Goal: Task Accomplishment & Management: Use online tool/utility

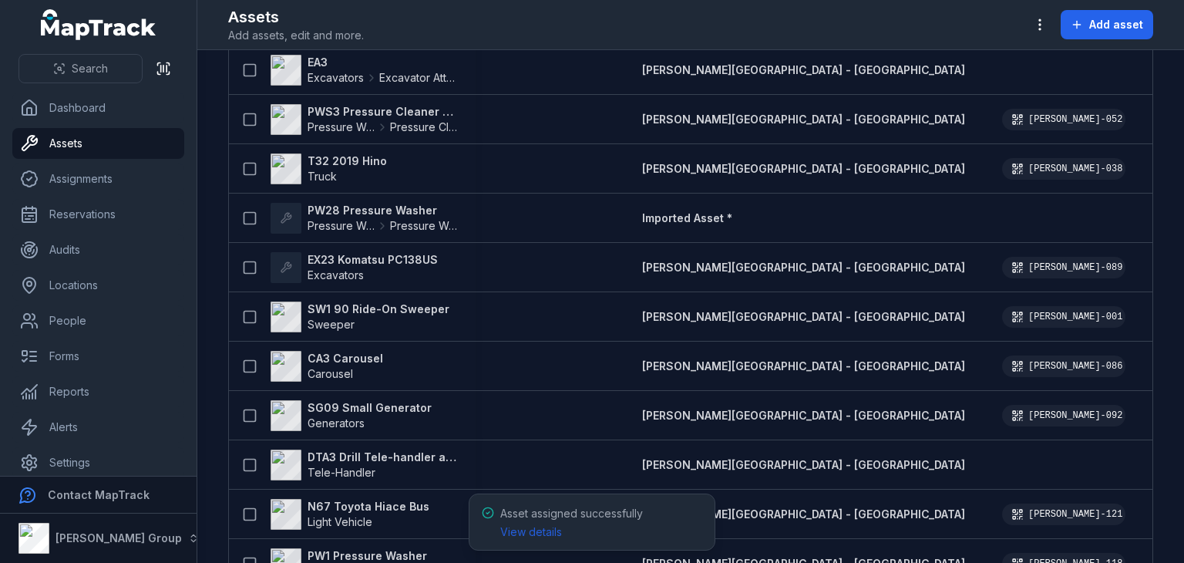
scroll to position [6346, 0]
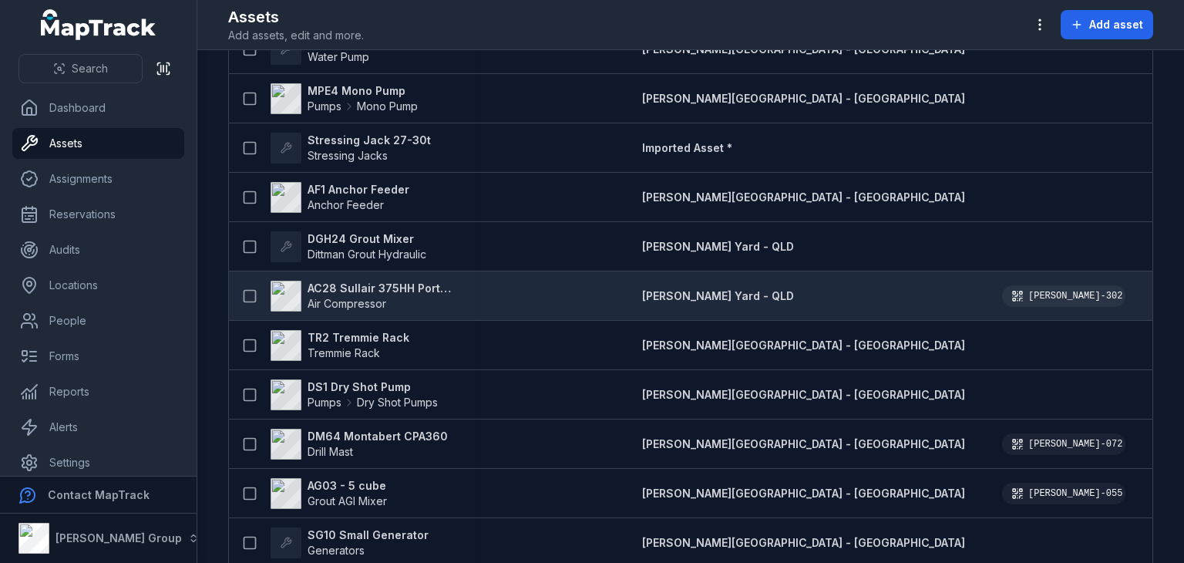
click at [367, 285] on strong "AC28 Sullair 375HH Portable Compressor" at bounding box center [383, 288] width 150 height 15
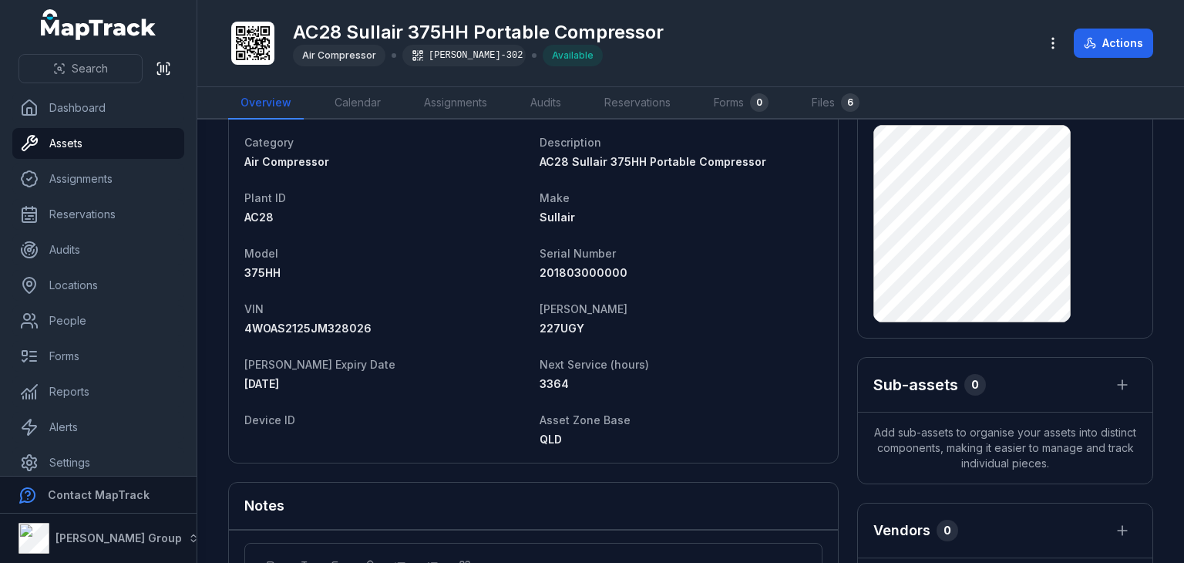
scroll to position [74, 0]
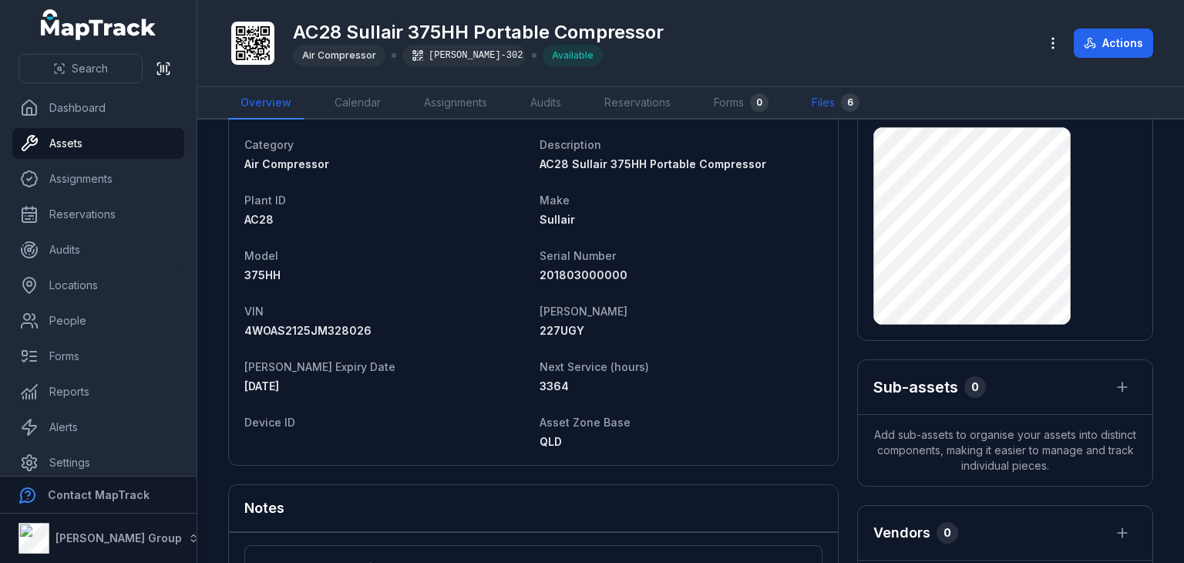
click at [831, 106] on link "Files 6" at bounding box center [835, 103] width 72 height 32
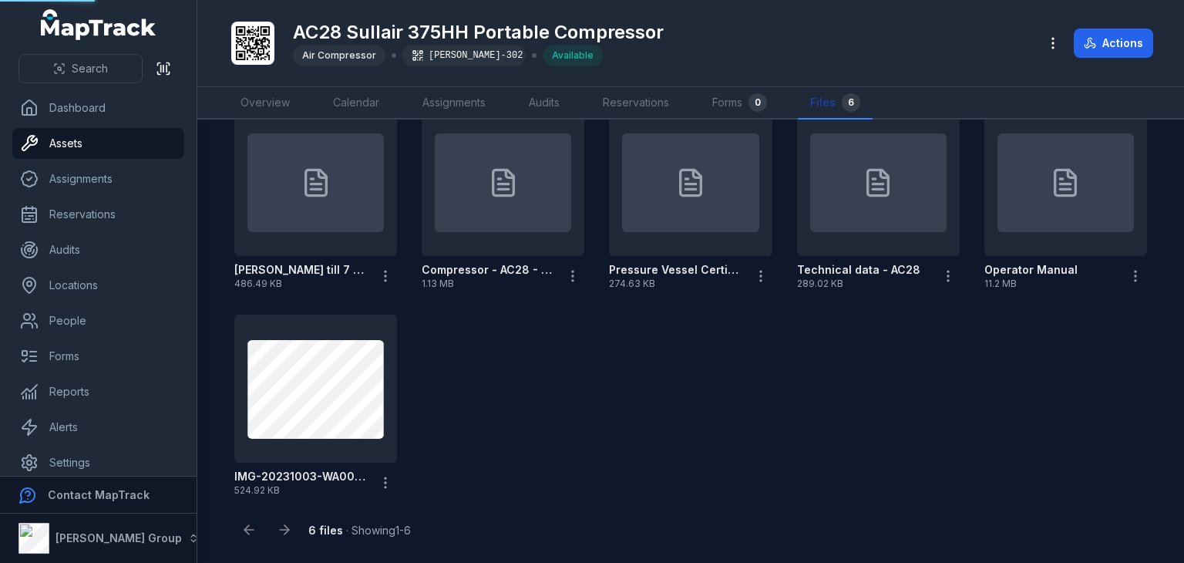
scroll to position [70, 0]
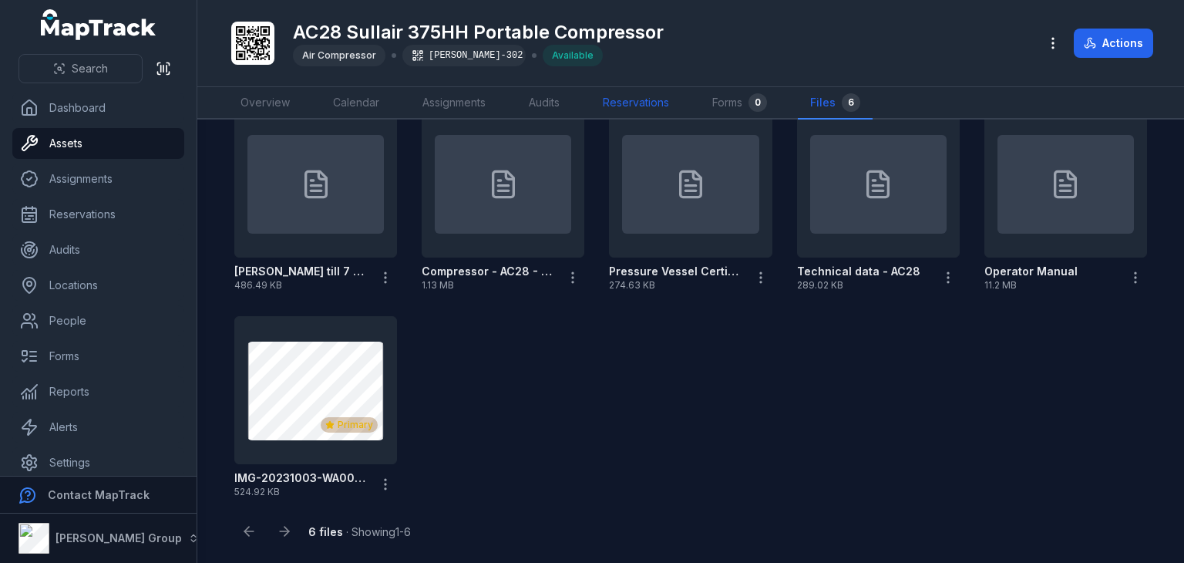
click at [604, 99] on link "Reservations" at bounding box center [636, 103] width 91 height 32
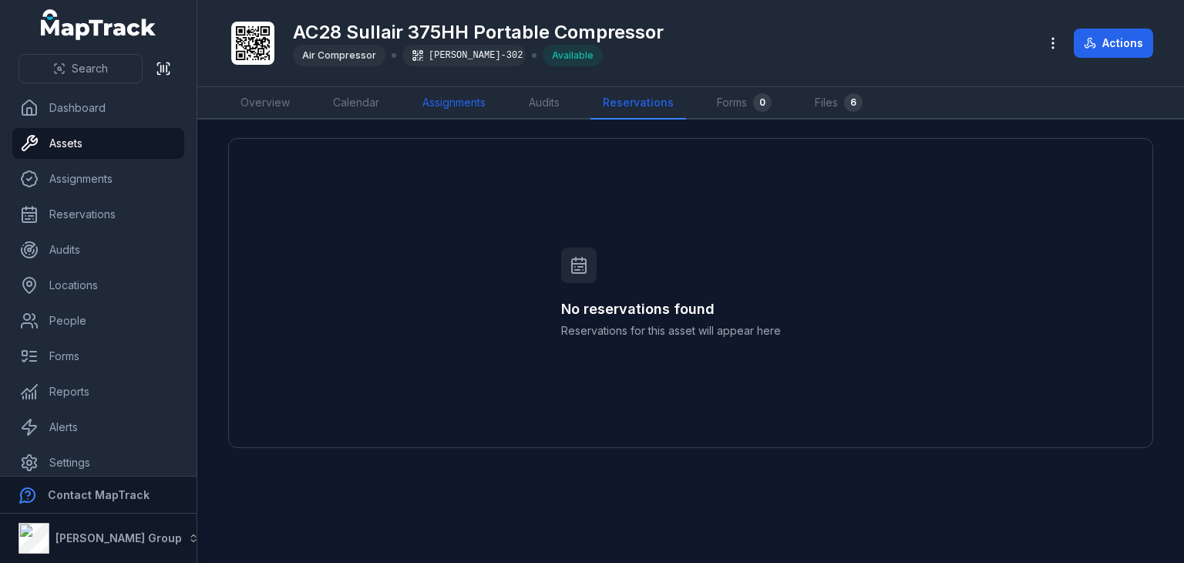
click at [443, 99] on link "Assignments" at bounding box center [454, 103] width 88 height 32
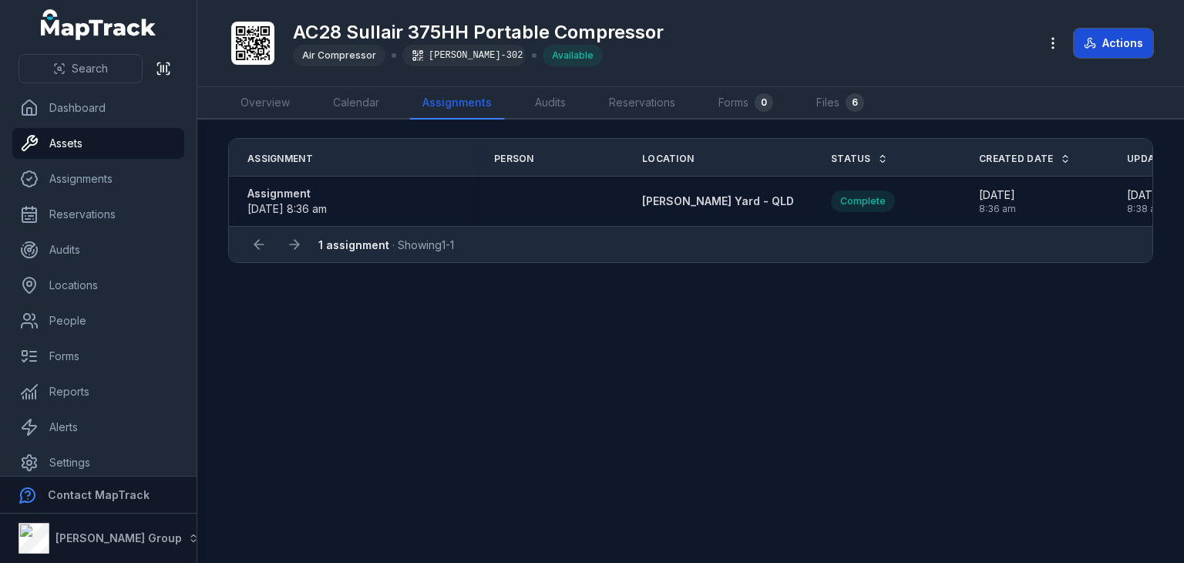
click at [1095, 52] on button "Actions" at bounding box center [1113, 43] width 79 height 29
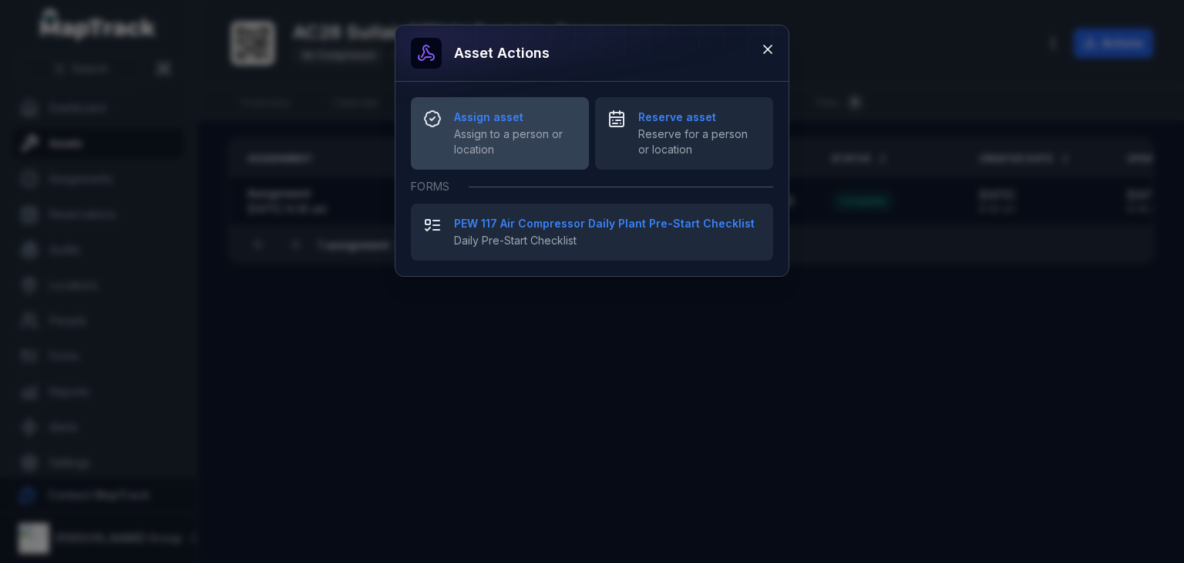
click at [506, 146] on span "Assign to a person or location" at bounding box center [515, 141] width 123 height 31
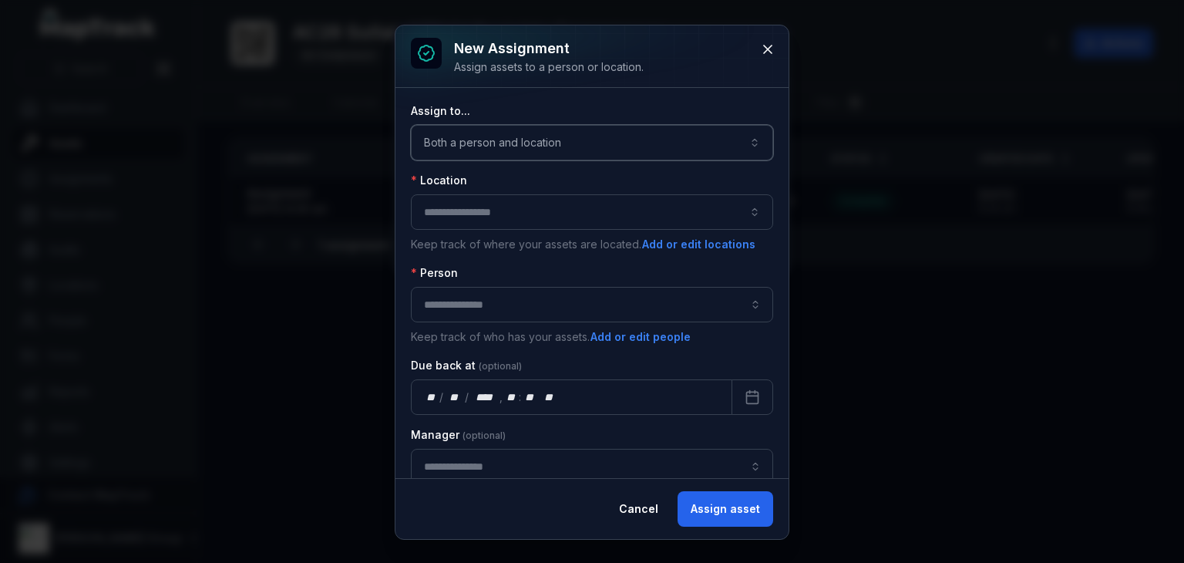
click at [523, 140] on button "Both a person and location ****" at bounding box center [592, 142] width 362 height 35
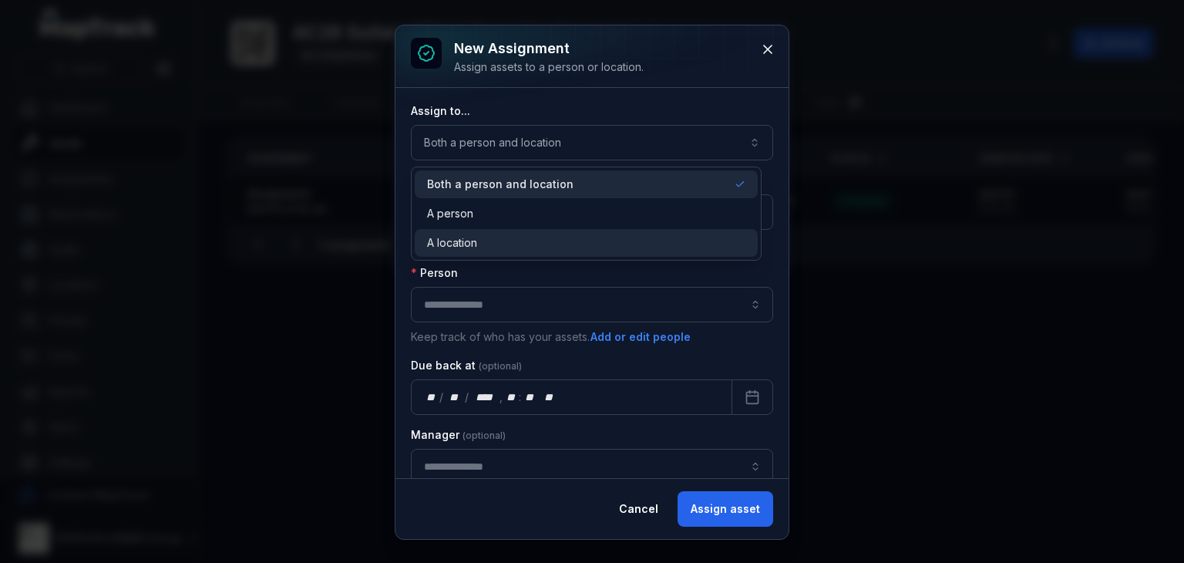
click at [440, 244] on span "A location" at bounding box center [452, 242] width 50 height 15
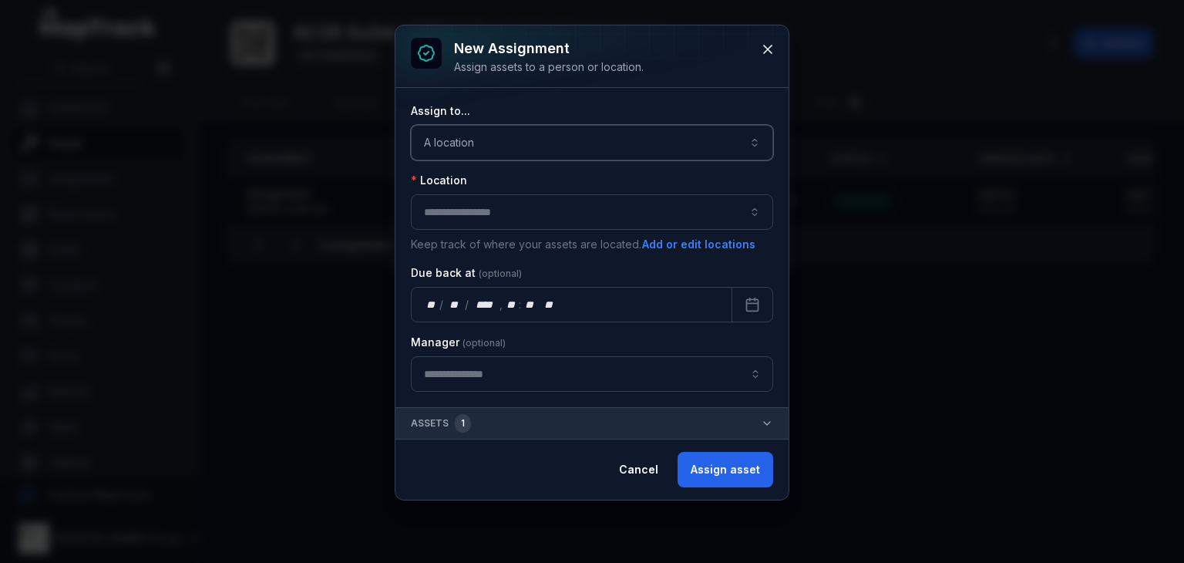
click at [521, 200] on button "button" at bounding box center [592, 211] width 362 height 35
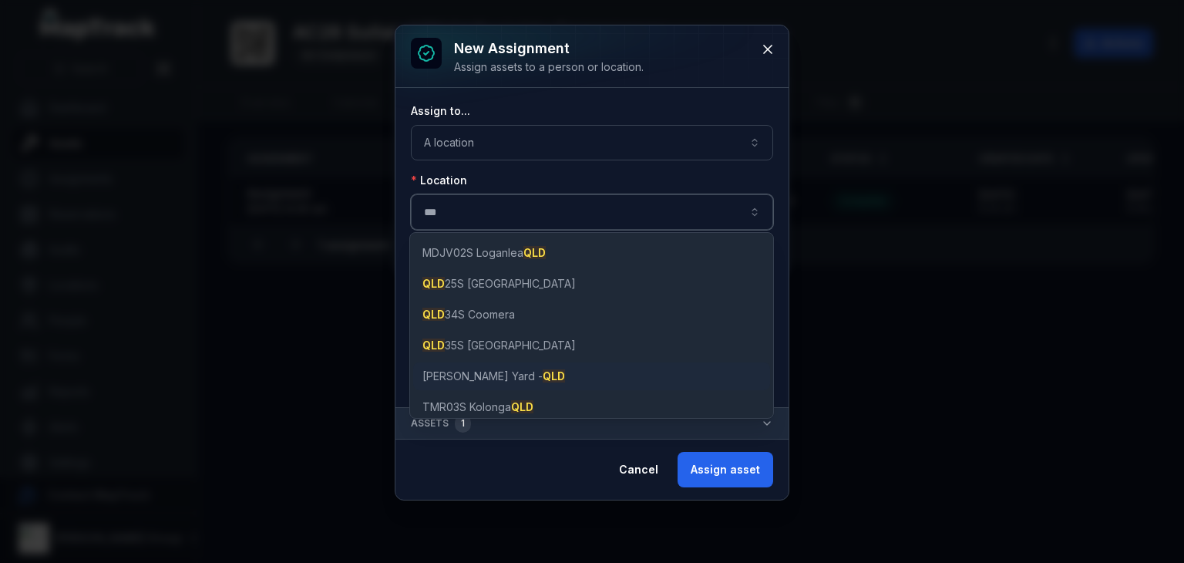
type input "***"
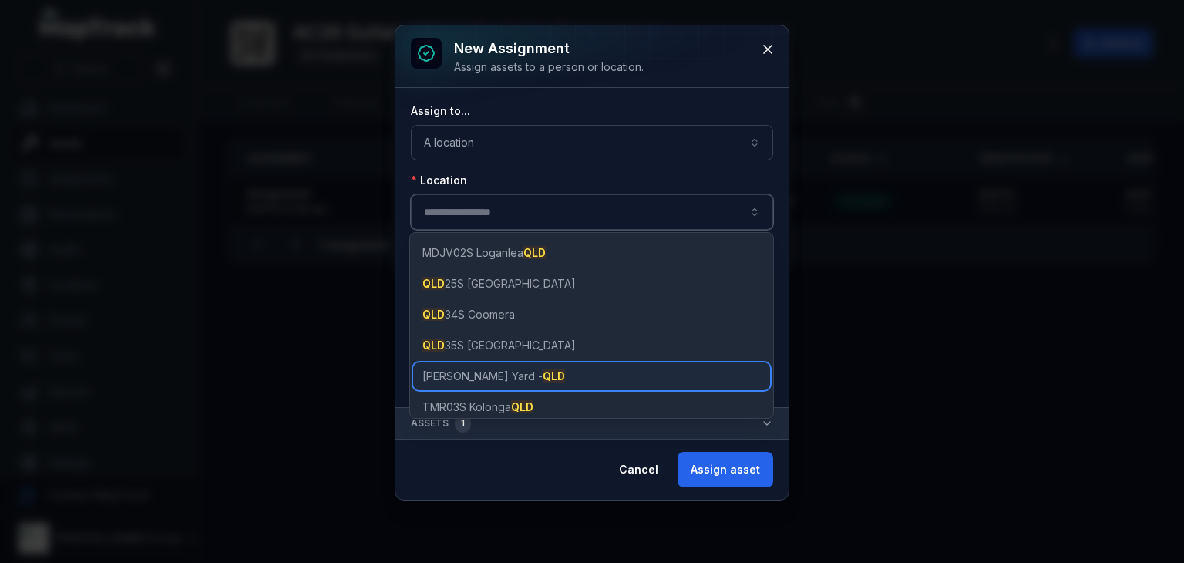
click at [466, 375] on span "[PERSON_NAME] Yard - QLD" at bounding box center [493, 376] width 143 height 15
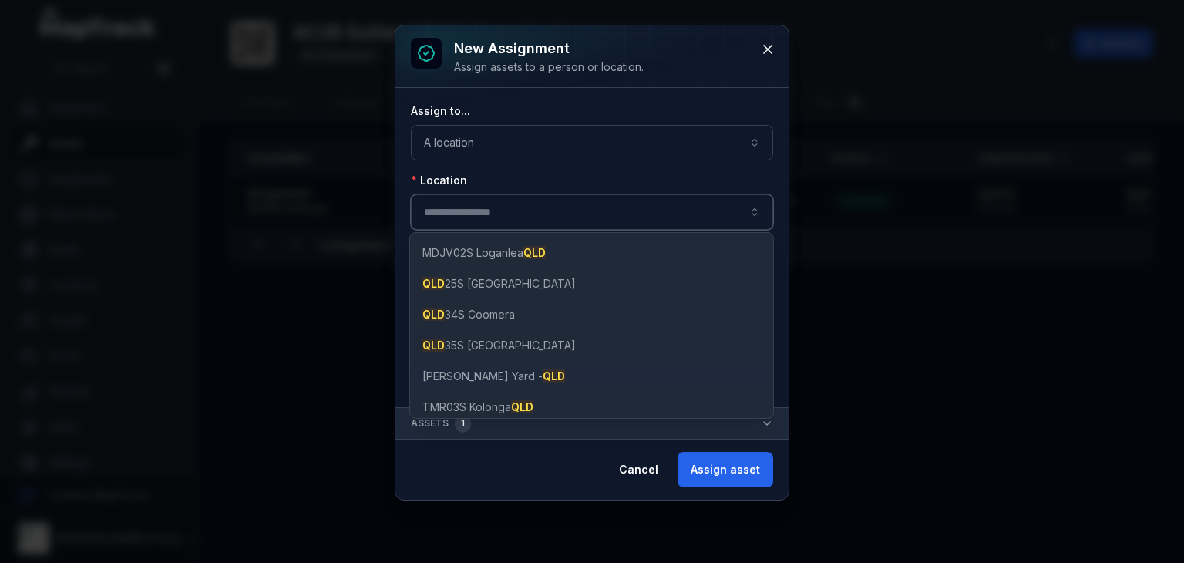
type input "**********"
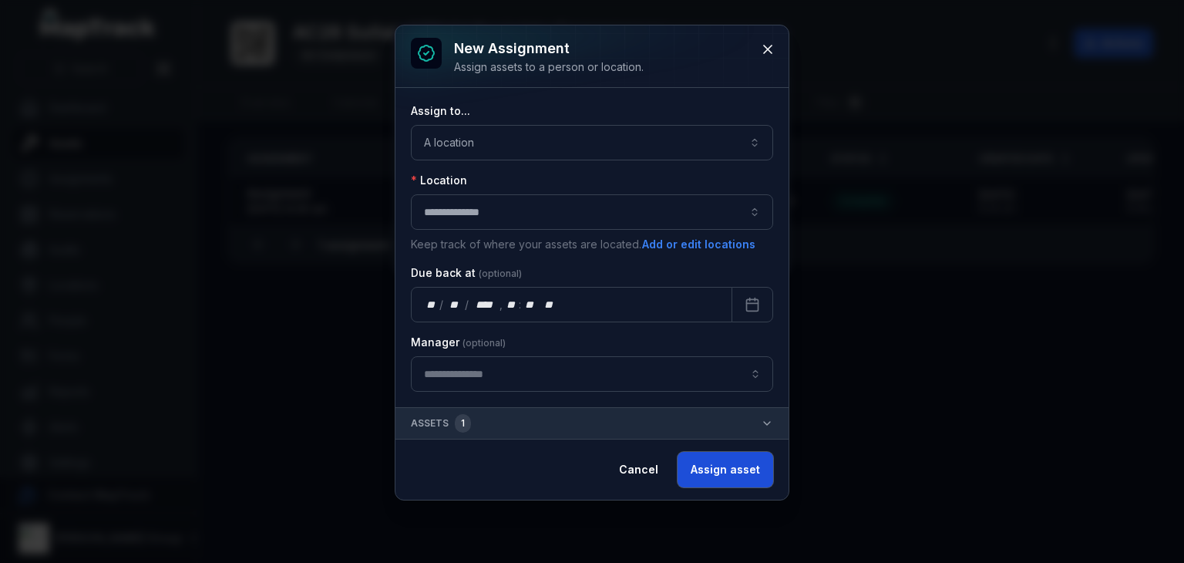
click at [719, 475] on button "Assign asset" at bounding box center [726, 469] width 96 height 35
